Goal: Communication & Community: Participate in discussion

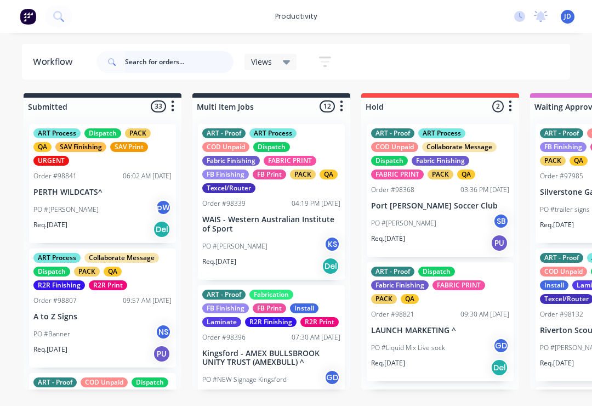
click at [146, 59] on input "text" at bounding box center [179, 62] width 109 height 22
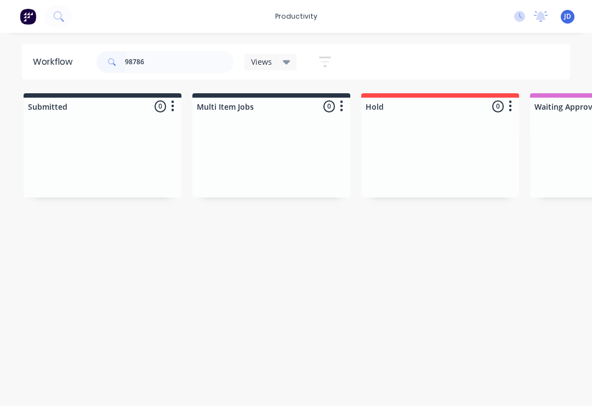
click at [218, 140] on div at bounding box center [271, 156] width 158 height 82
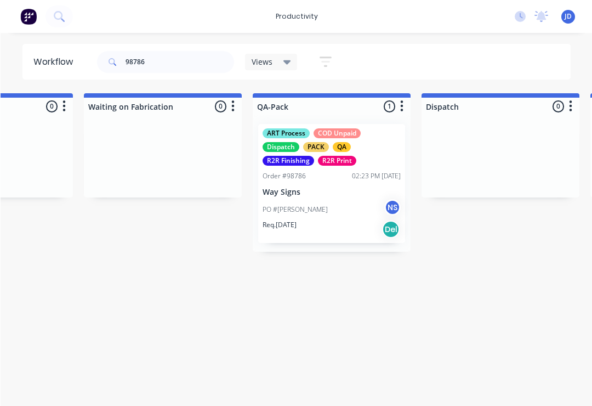
click at [320, 190] on p "Way Signs" at bounding box center [331, 192] width 138 height 9
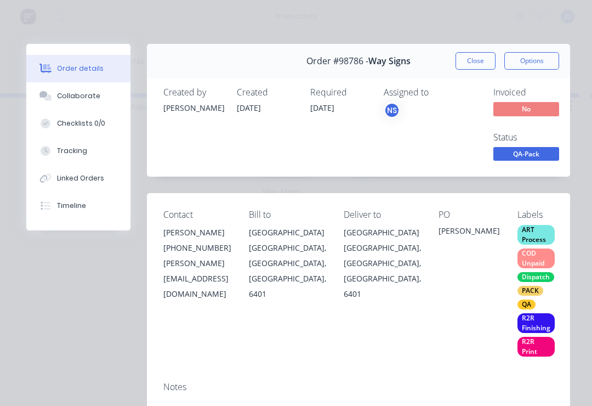
click at [76, 104] on button "Collaborate" at bounding box center [78, 95] width 104 height 27
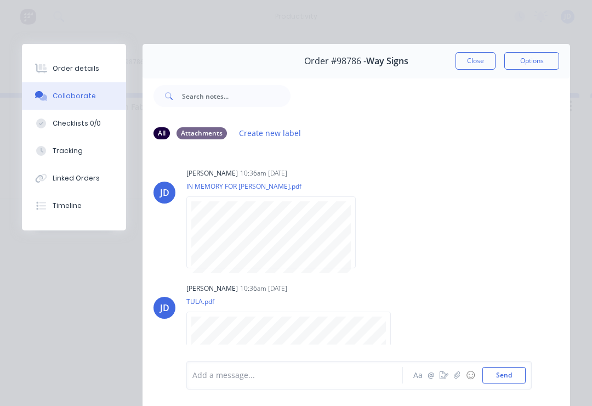
click at [458, 376] on icon "button" at bounding box center [457, 374] width 6 height 7
click at [512, 368] on button "Send" at bounding box center [504, 375] width 43 height 16
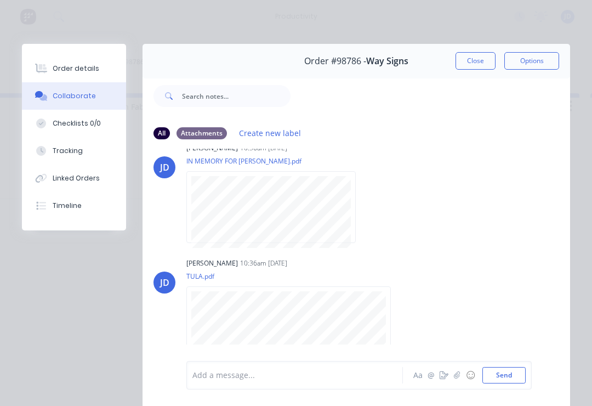
click at [70, 66] on div "Order details" at bounding box center [76, 69] width 47 height 10
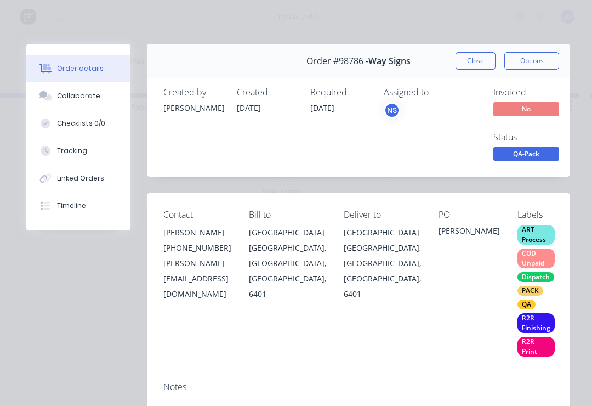
click at [470, 60] on button "Close" at bounding box center [476, 61] width 40 height 18
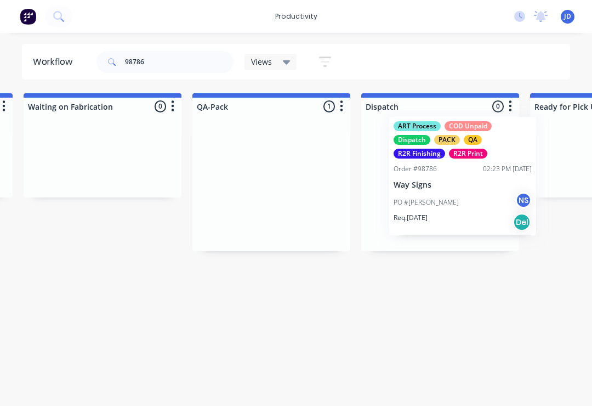
scroll to position [0, 2704]
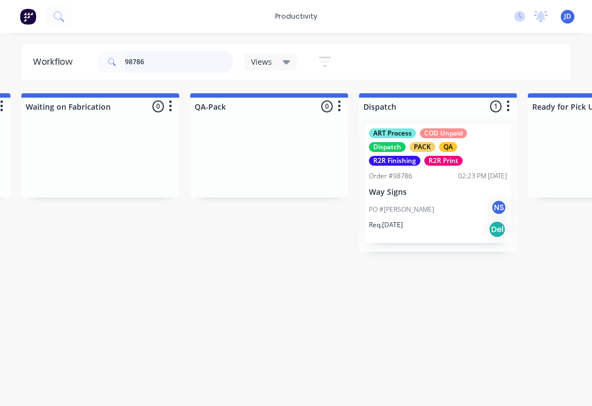
click at [161, 64] on input "98786" at bounding box center [179, 62] width 109 height 22
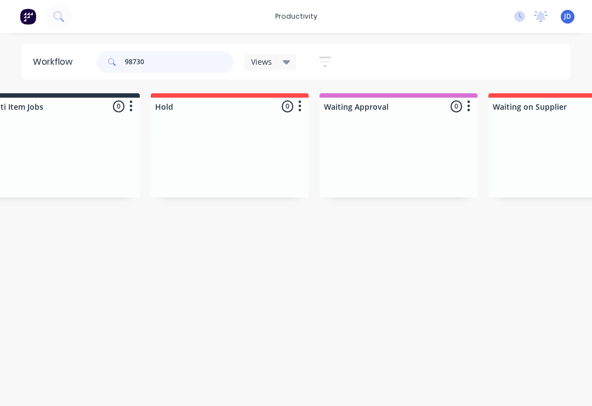
scroll to position [0, 209]
click at [392, 147] on div at bounding box center [400, 156] width 158 height 82
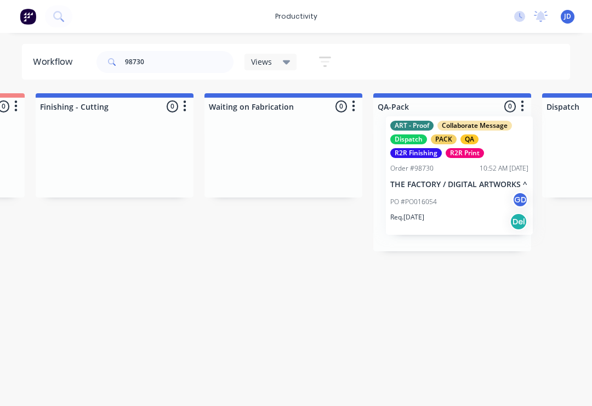
scroll to position [0, 2525]
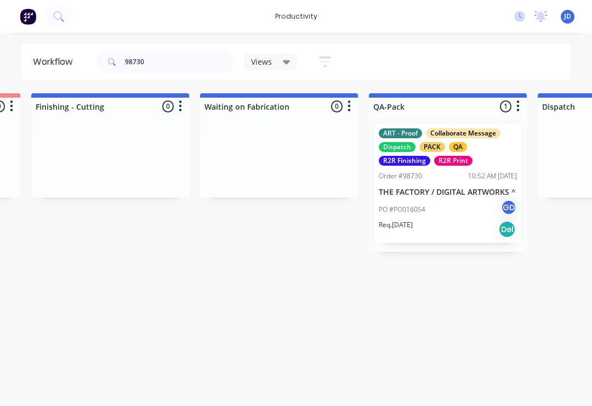
click at [452, 184] on div "ART - Proof Collaborate Message Dispatch PACK QA R2R Finishing R2R Print Order …" at bounding box center [447, 183] width 147 height 119
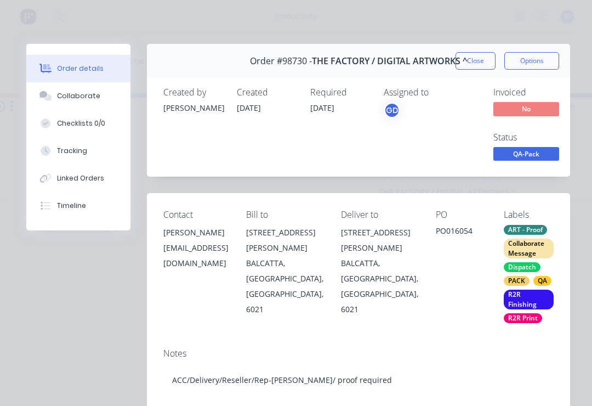
click at [64, 100] on div "Collaborate" at bounding box center [78, 96] width 43 height 10
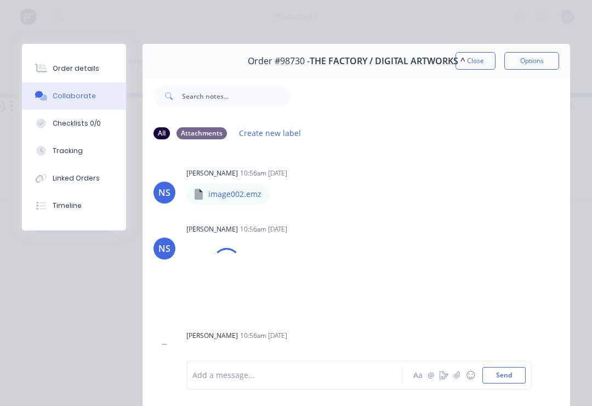
click at [456, 375] on icon "button" at bounding box center [457, 375] width 7 height 8
click at [506, 378] on button "Send" at bounding box center [504, 375] width 43 height 16
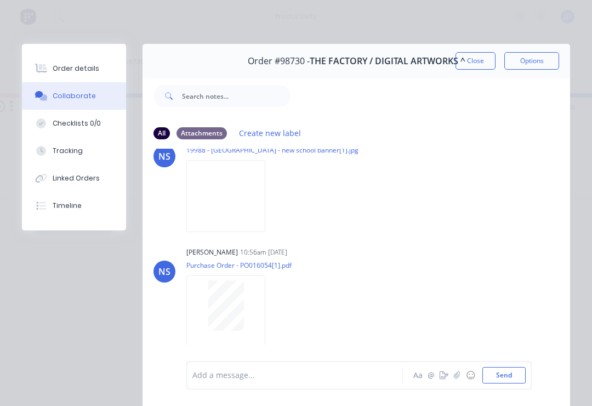
click at [470, 59] on button "Close" at bounding box center [476, 61] width 40 height 18
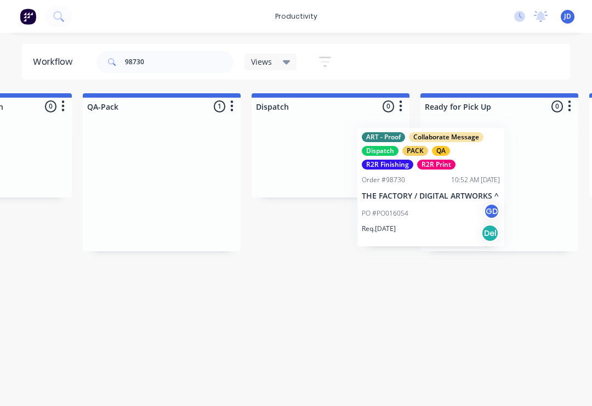
scroll to position [0, 2812]
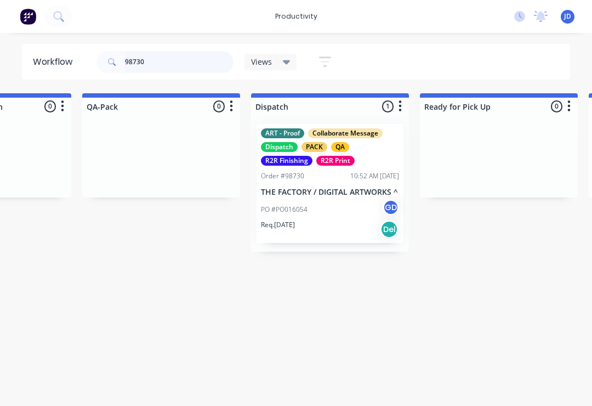
click at [162, 58] on input "98730" at bounding box center [179, 62] width 109 height 22
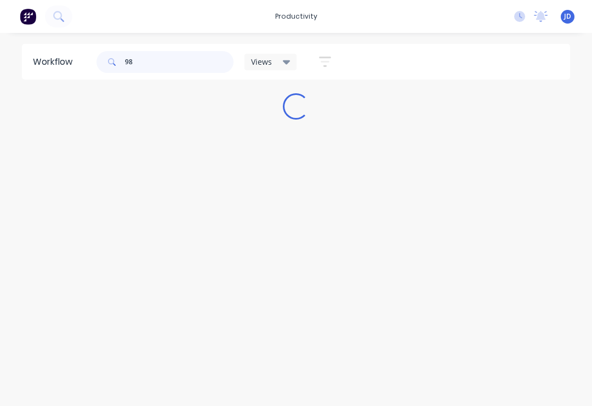
scroll to position [0, 0]
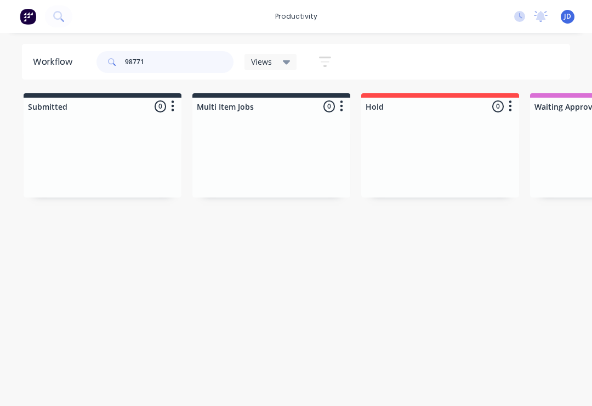
type input "98771"
click at [404, 144] on div at bounding box center [440, 156] width 158 height 82
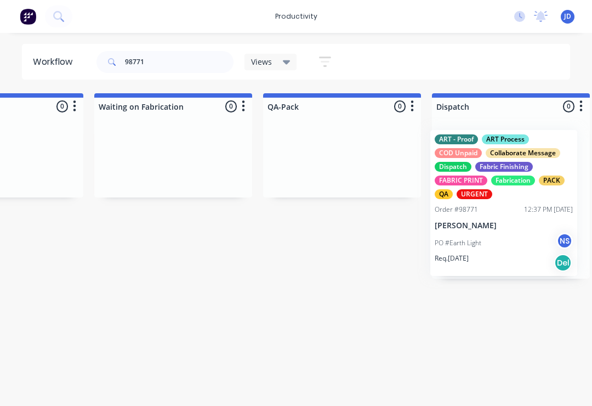
scroll to position [0, 2632]
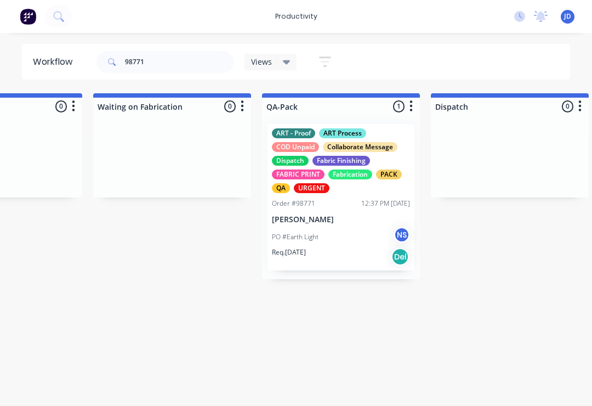
click at [346, 195] on div "ART - Proof ART Process COD Unpaid Collaborate Message Dispatch Fabric Finishin…" at bounding box center [341, 197] width 147 height 146
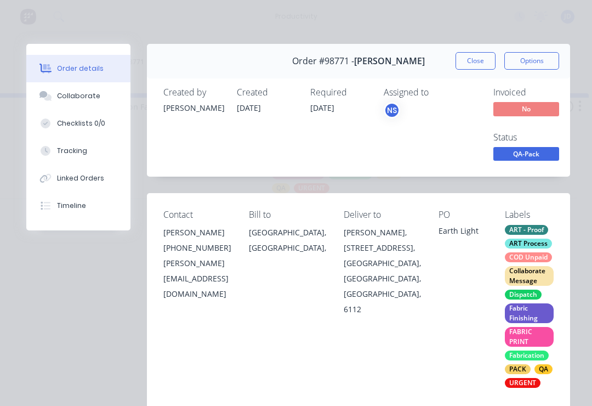
click at [70, 97] on div "Collaborate" at bounding box center [78, 96] width 43 height 10
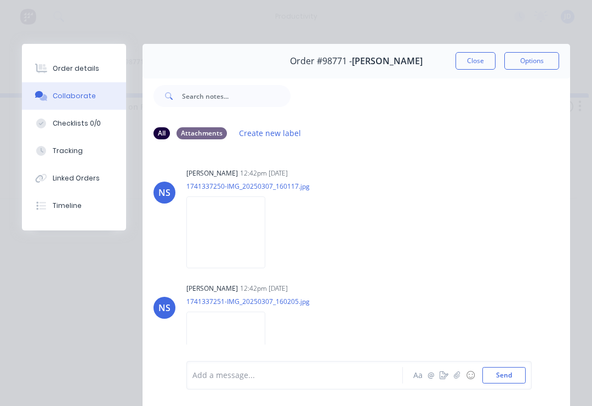
click at [458, 372] on icon "button" at bounding box center [457, 374] width 6 height 7
click at [506, 372] on button "Send" at bounding box center [504, 375] width 43 height 16
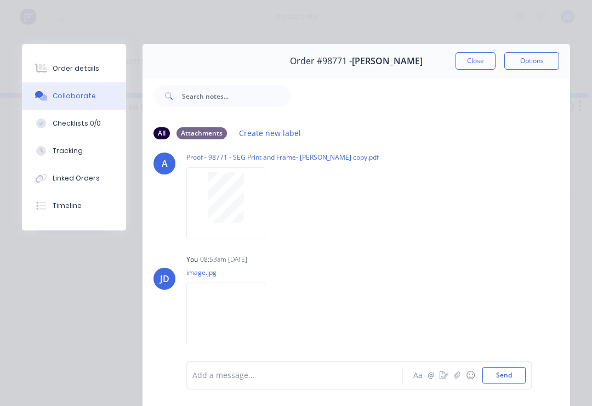
scroll to position [421, 0]
click at [461, 376] on icon "button" at bounding box center [457, 375] width 7 height 8
click at [498, 371] on button "Send" at bounding box center [504, 375] width 43 height 16
click at [482, 60] on button "Close" at bounding box center [476, 61] width 40 height 18
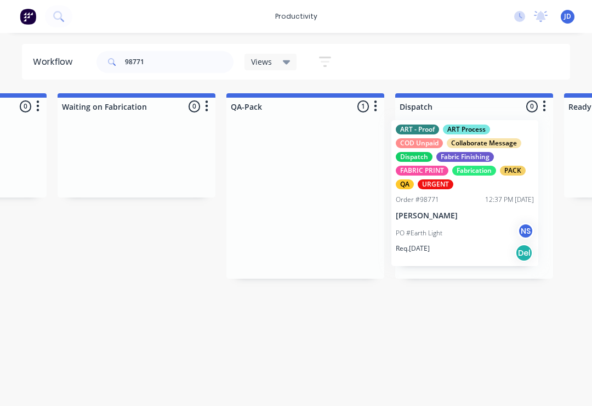
scroll to position [0, 2671]
